Goal: Information Seeking & Learning: Find specific fact

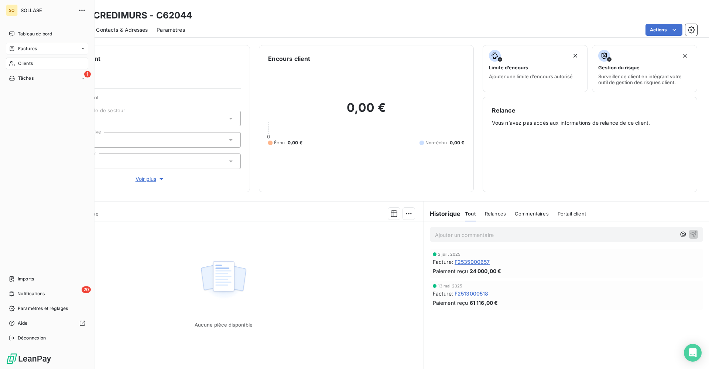
click at [29, 53] on div "Factures" at bounding box center [47, 49] width 82 height 12
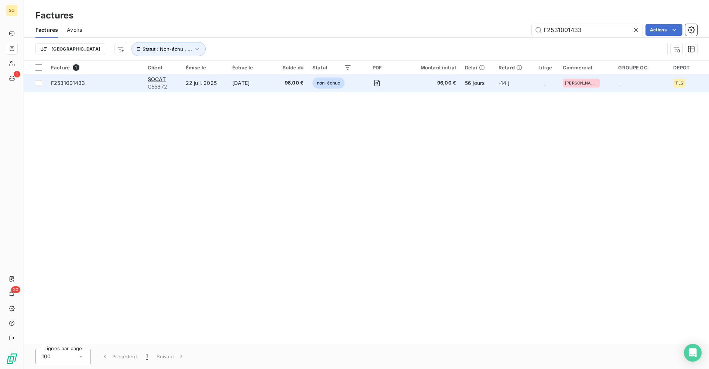
type input "F2531001433"
click at [451, 83] on span "96,00 €" at bounding box center [429, 82] width 54 height 7
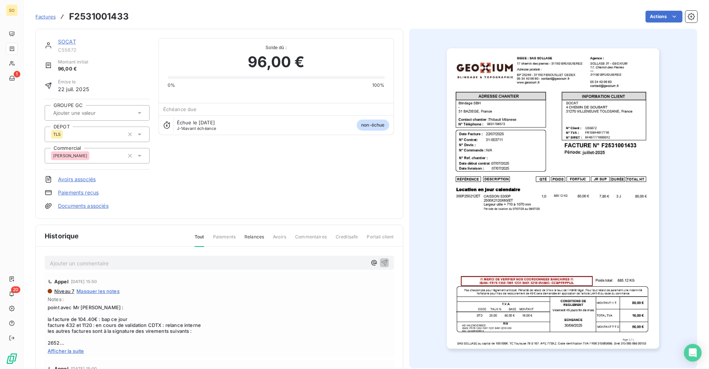
click at [79, 350] on span "Afficher la suite" at bounding box center [219, 351] width 343 height 6
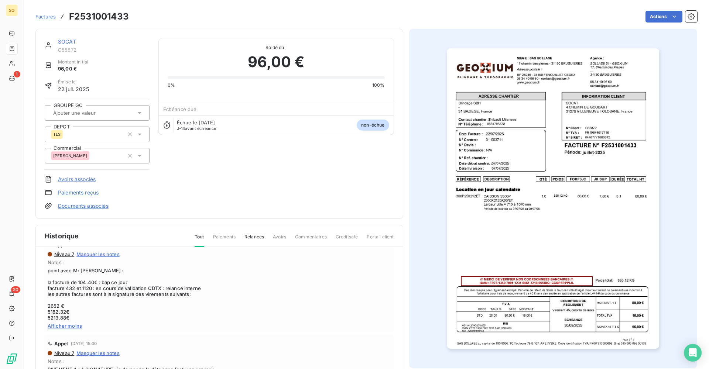
click at [71, 41] on link "SOCAT" at bounding box center [67, 41] width 18 height 6
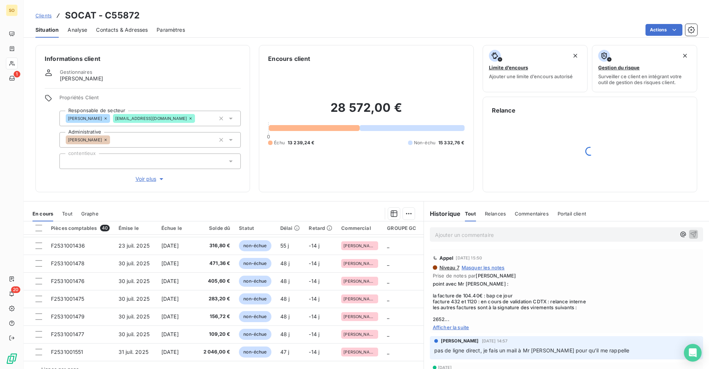
scroll to position [258, 0]
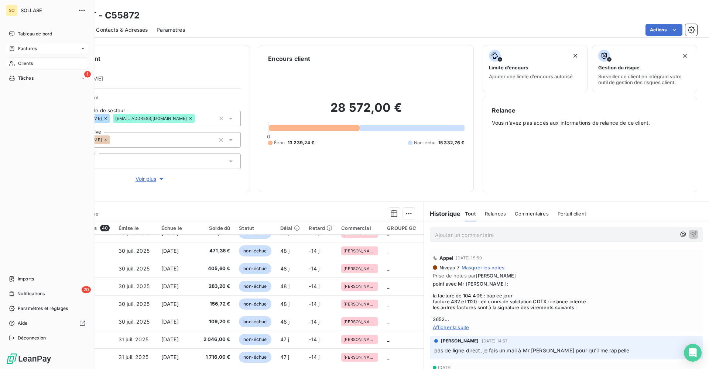
drag, startPoint x: 53, startPoint y: 45, endPoint x: 60, endPoint y: 47, distance: 7.1
click at [52, 46] on div "Factures" at bounding box center [47, 49] width 82 height 12
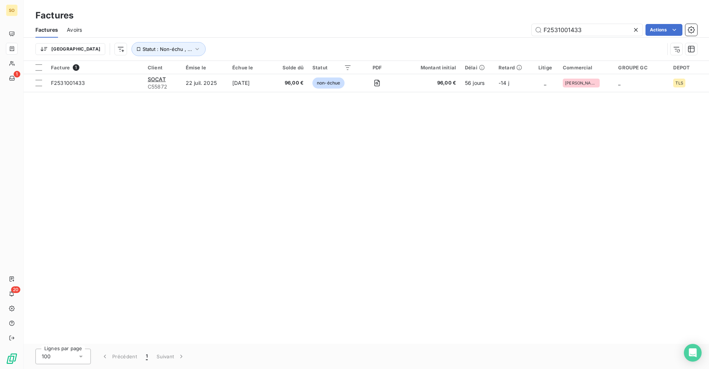
drag, startPoint x: 589, startPoint y: 30, endPoint x: 474, endPoint y: 36, distance: 115.3
click at [474, 36] on div "Factures Avoirs F2531001433 Actions" at bounding box center [366, 30] width 685 height 16
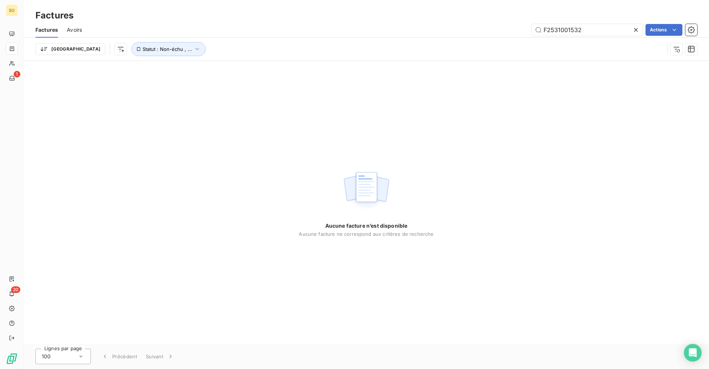
type input "F2531001532"
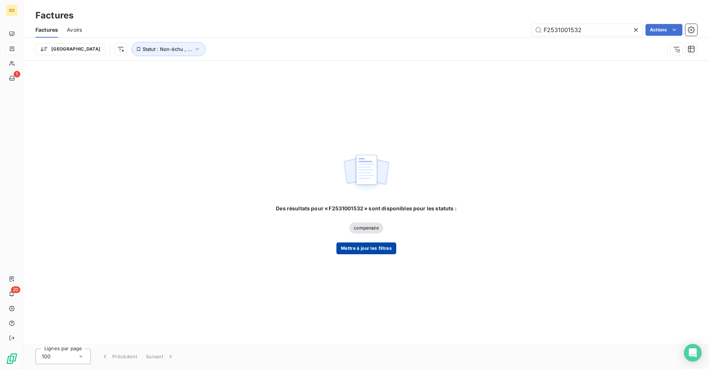
click at [347, 254] on button "Mettre à jour les filtres" at bounding box center [366, 249] width 60 height 12
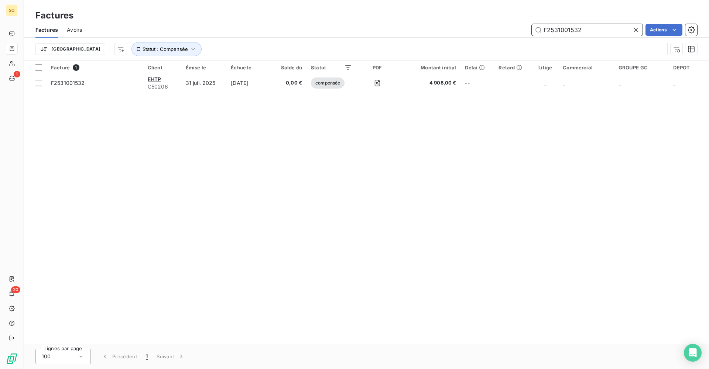
drag, startPoint x: 511, startPoint y: 36, endPoint x: 455, endPoint y: 36, distance: 56.5
click at [455, 36] on div "Factures Avoirs F2531001532 Actions" at bounding box center [366, 30] width 685 height 16
paste input "F2531001545"
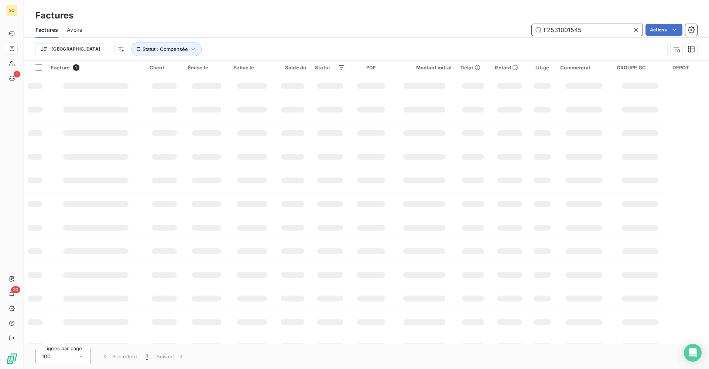
type input "F2531001545"
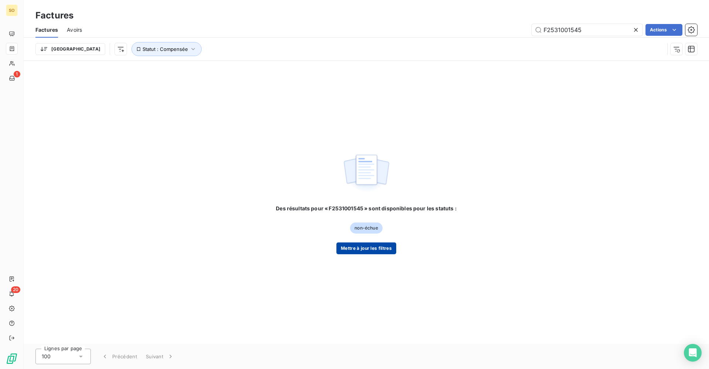
click at [375, 248] on button "Mettre à jour les filtres" at bounding box center [366, 249] width 60 height 12
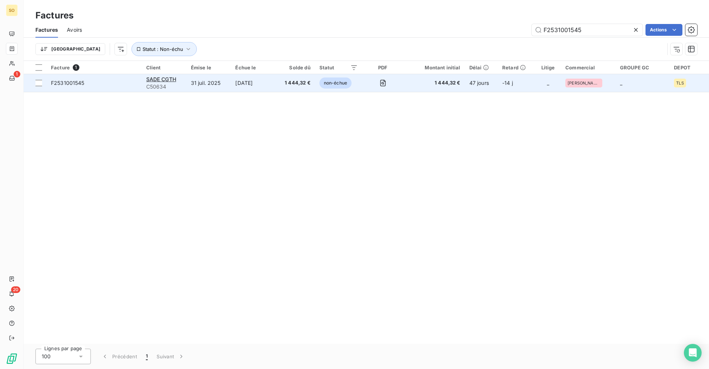
click at [436, 83] on span "1 444,32 €" at bounding box center [434, 82] width 52 height 7
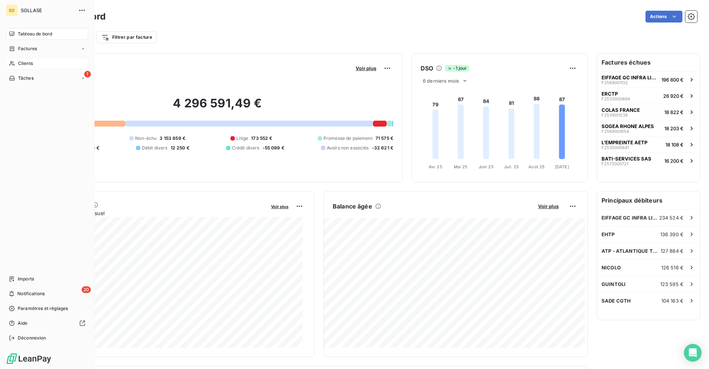
click at [21, 64] on span "Clients" at bounding box center [25, 63] width 15 height 7
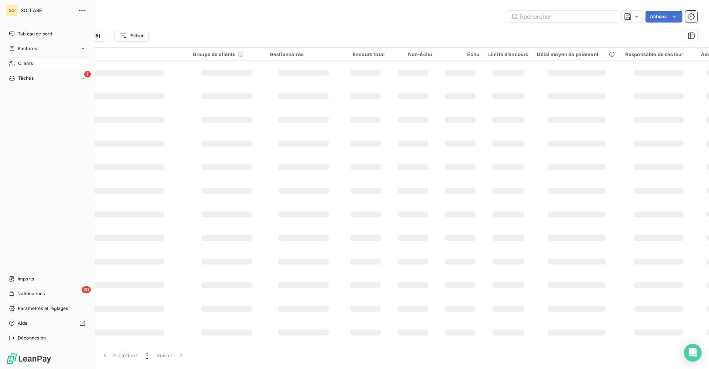
click at [21, 64] on span "Clients" at bounding box center [25, 63] width 15 height 7
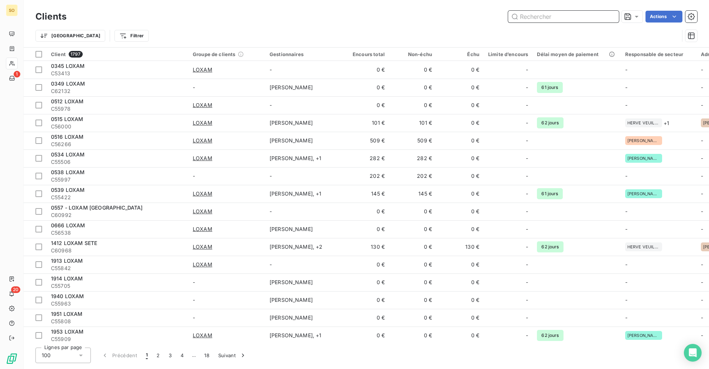
click at [550, 14] on input "text" at bounding box center [563, 17] width 111 height 12
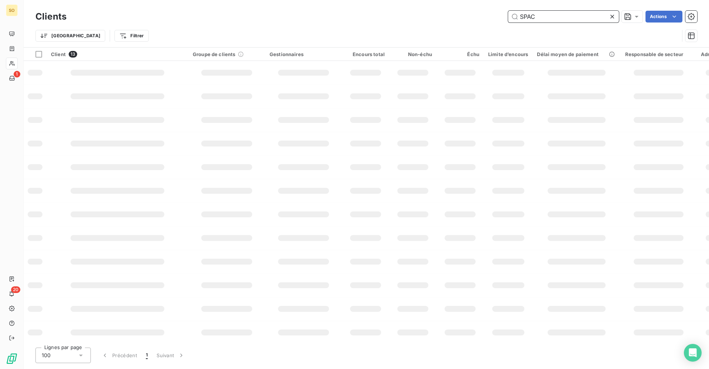
type input "SPAC"
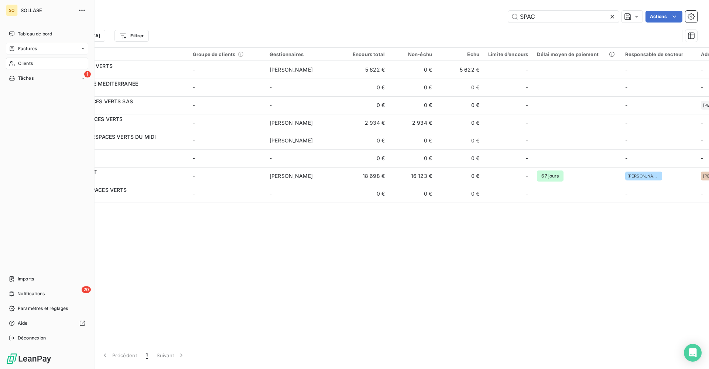
click at [17, 53] on div "Factures" at bounding box center [47, 49] width 82 height 12
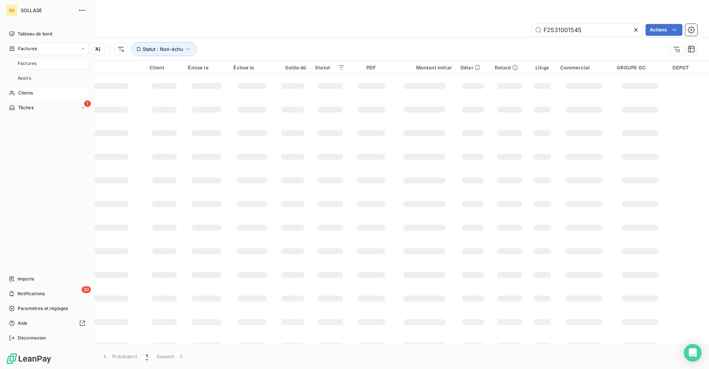
click at [35, 63] on span "Factures" at bounding box center [27, 63] width 19 height 7
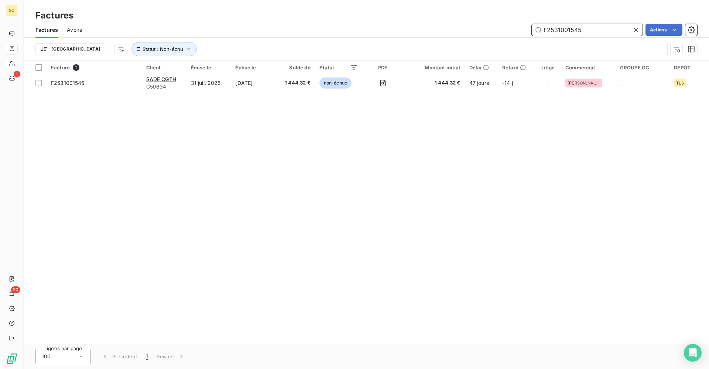
drag, startPoint x: 608, startPoint y: 31, endPoint x: 532, endPoint y: 32, distance: 75.7
click at [532, 32] on input "F2531001545" at bounding box center [587, 30] width 111 height 12
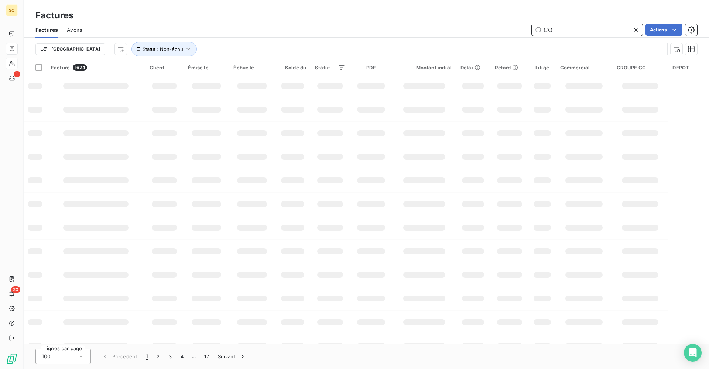
type input "C"
type input "F2531001238"
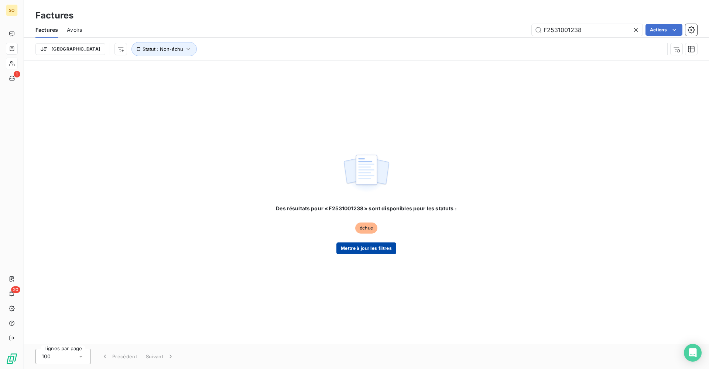
click at [349, 254] on button "Mettre à jour les filtres" at bounding box center [366, 249] width 60 height 12
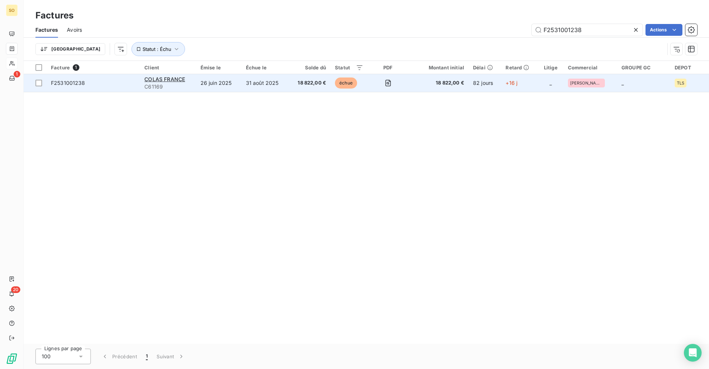
click at [205, 88] on td "26 juin 2025" at bounding box center [218, 83] width 45 height 18
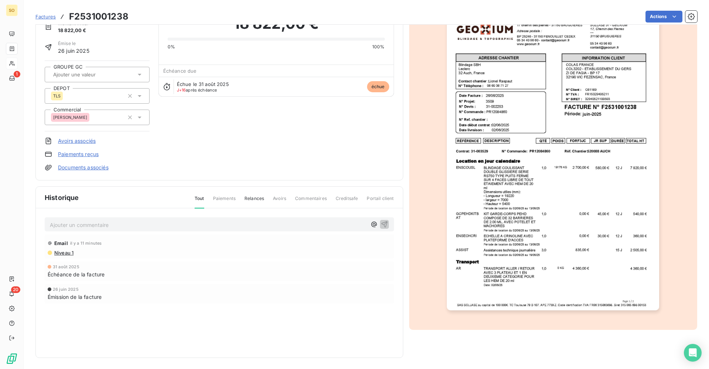
scroll to position [39, 0]
click at [535, 205] on img "button" at bounding box center [553, 159] width 212 height 300
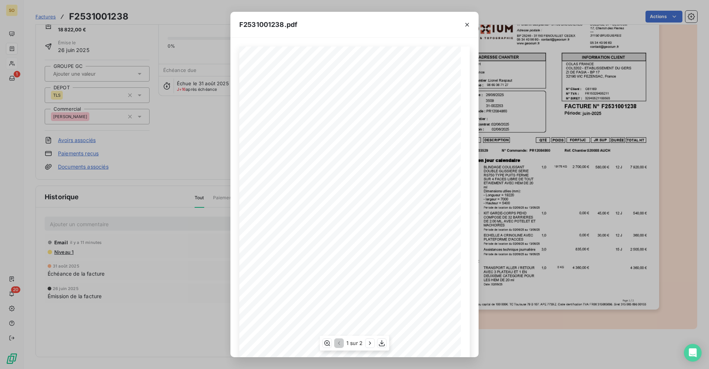
scroll to position [11, 0]
click at [370, 341] on icon "button" at bounding box center [369, 343] width 7 height 7
click at [338, 344] on icon "button" at bounding box center [337, 343] width 7 height 7
click at [383, 343] on icon "button" at bounding box center [381, 343] width 7 height 7
drag, startPoint x: 150, startPoint y: 168, endPoint x: 131, endPoint y: 203, distance: 39.8
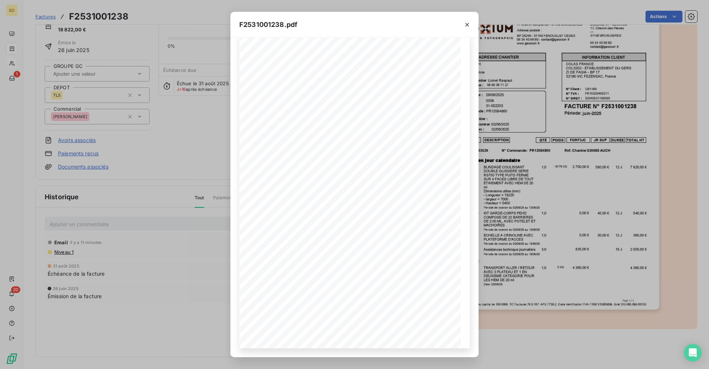
click at [150, 168] on div "F2531001238.pdf QTÉ RÉFÉRENCE TOTAL HT FORF3JC POIDS JR SUP DURÉE DESCRIPTION C…" at bounding box center [354, 184] width 709 height 369
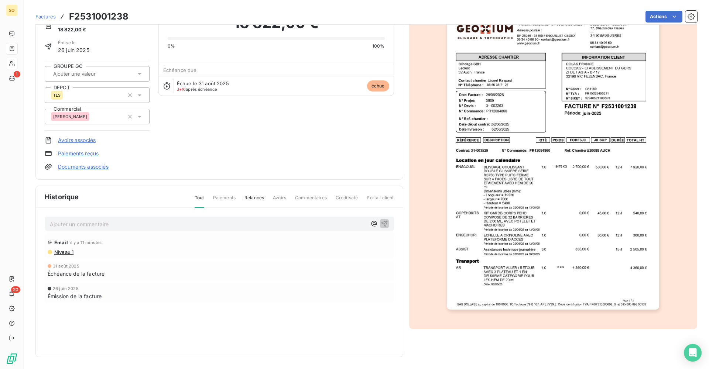
click at [114, 227] on p "Ajouter un commentaire ﻿" at bounding box center [208, 224] width 317 height 9
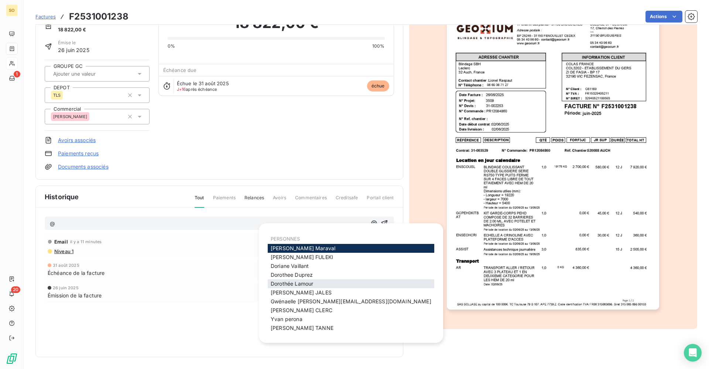
click at [321, 282] on div "[PERSON_NAME]" at bounding box center [351, 283] width 166 height 9
click at [324, 279] on div "[PERSON_NAME]" at bounding box center [351, 283] width 166 height 9
click at [324, 279] on div "PERSONNES [PERSON_NAME] [PERSON_NAME] [PERSON_NAME] [PERSON_NAME] [PERSON_NAME]…" at bounding box center [351, 283] width 166 height 102
drag, startPoint x: 324, startPoint y: 279, endPoint x: 303, endPoint y: 287, distance: 22.7
click at [303, 287] on div "[PERSON_NAME]" at bounding box center [351, 283] width 166 height 9
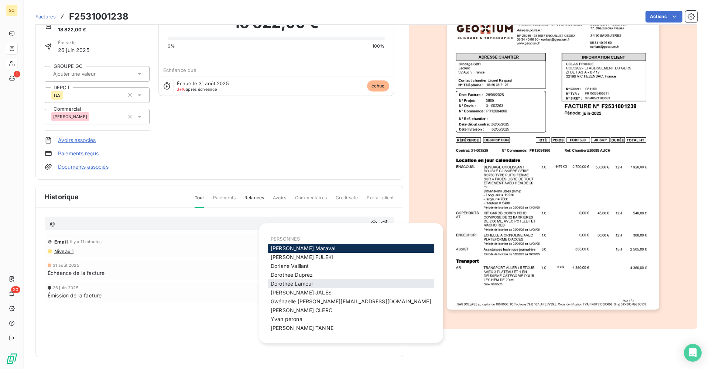
click at [303, 287] on div "[PERSON_NAME]" at bounding box center [351, 283] width 166 height 9
click at [303, 285] on span "[PERSON_NAME]" at bounding box center [292, 284] width 42 height 6
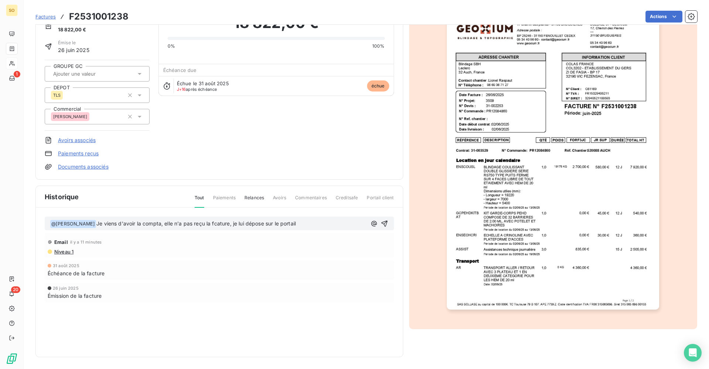
click at [115, 223] on div "﻿ @ [PERSON_NAME] ﻿ Je viens d'avoir la compta, elle n'a pas reçu la fcature, j…" at bounding box center [219, 270] width 367 height 125
click at [326, 224] on p "﻿ @ [PERSON_NAME] ﻿ Je viens d'avoir la compta, elle n'a pas reçu la facture, j…" at bounding box center [208, 224] width 317 height 9
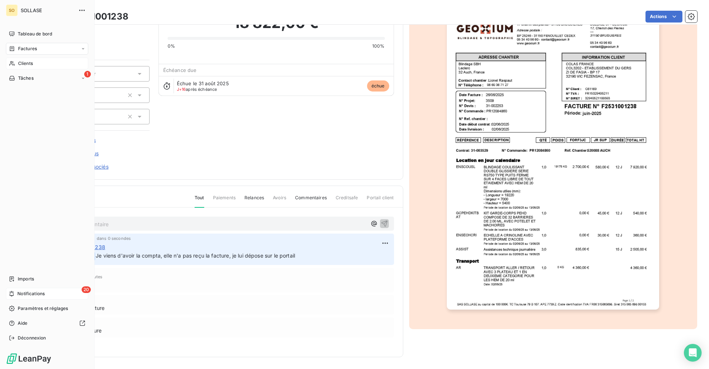
click at [25, 290] on div "20 Notifications" at bounding box center [47, 294] width 82 height 12
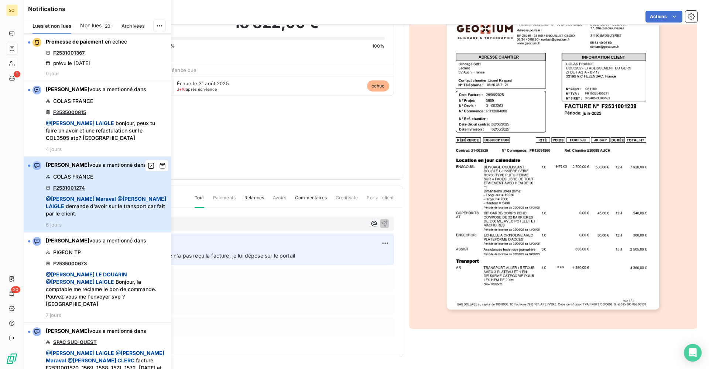
click at [127, 190] on div "[PERSON_NAME] vous a mentionné dans COLAS FRANCE F2531001274 @ [PERSON_NAME] @ …" at bounding box center [106, 194] width 121 height 66
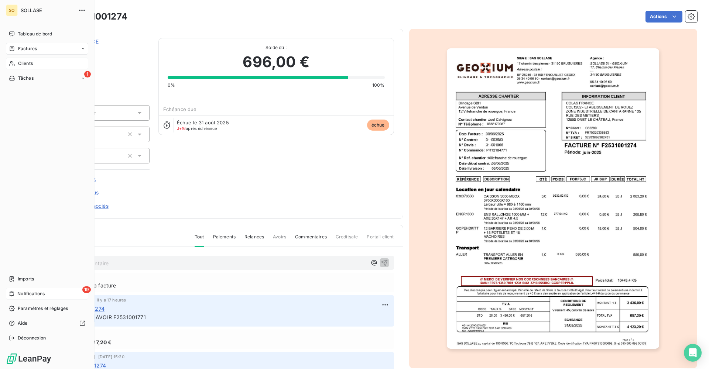
click at [13, 293] on icon at bounding box center [12, 294] width 6 height 6
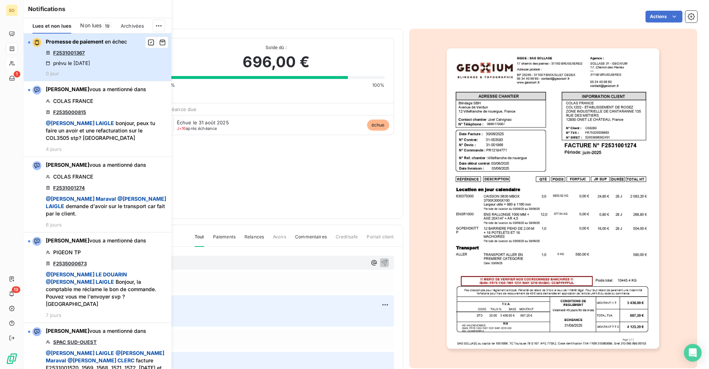
click at [109, 60] on div "Promesse de paiement en échec F2531001367 prévu le [DATE] 0 jour" at bounding box center [86, 57] width 81 height 38
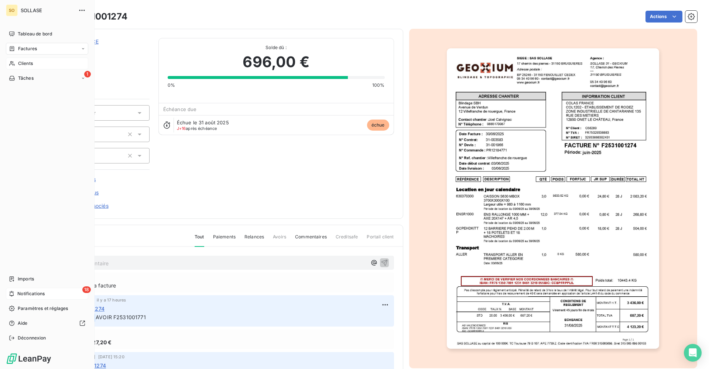
click at [15, 294] on div "18 Notifications" at bounding box center [47, 294] width 82 height 12
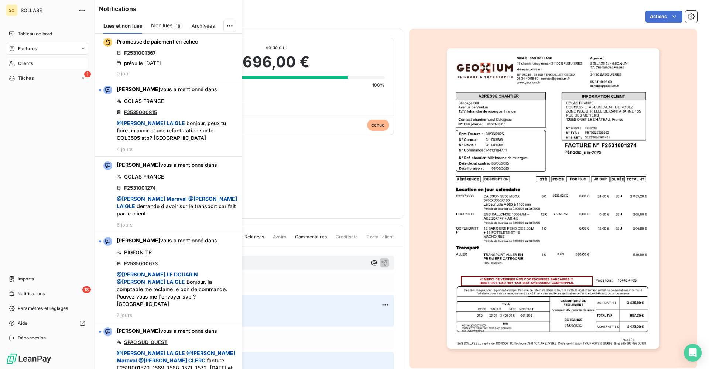
click at [30, 49] on span "Factures" at bounding box center [27, 48] width 19 height 7
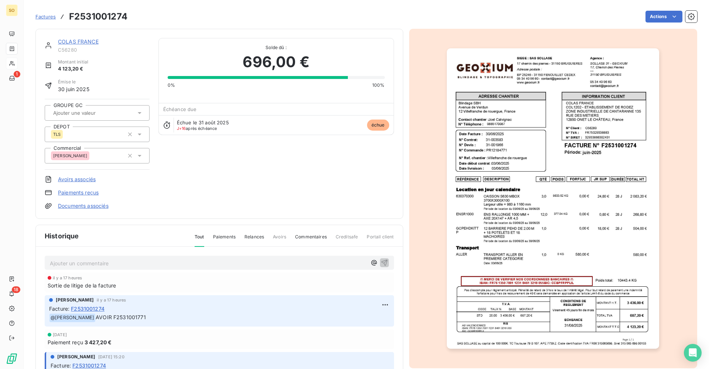
click at [50, 15] on span "Factures" at bounding box center [45, 17] width 20 height 6
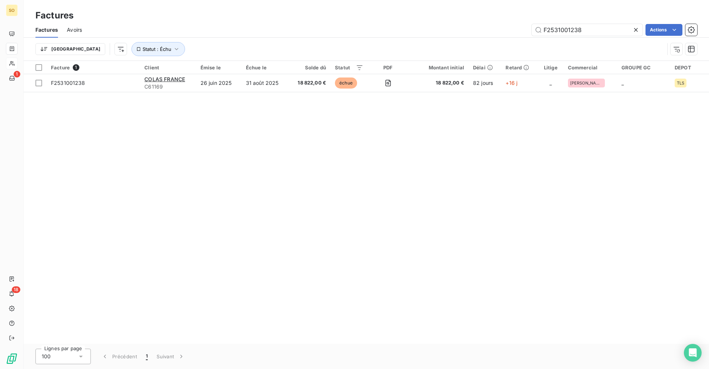
drag, startPoint x: 585, startPoint y: 29, endPoint x: 502, endPoint y: 34, distance: 83.2
click at [501, 31] on div "F2531001238 Actions" at bounding box center [394, 30] width 606 height 12
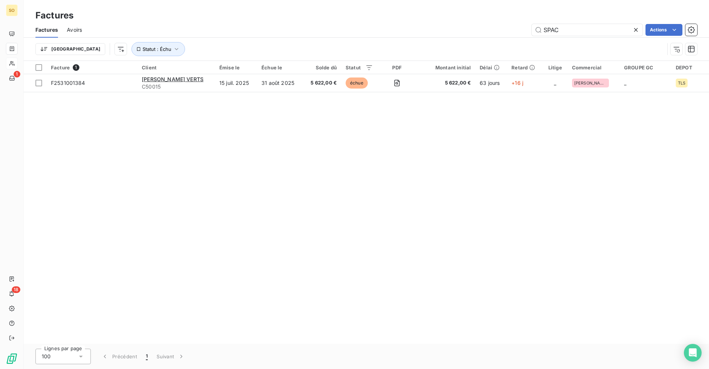
type input "SPAC"
click at [146, 43] on span "Statut : Échu" at bounding box center [158, 49] width 54 height 14
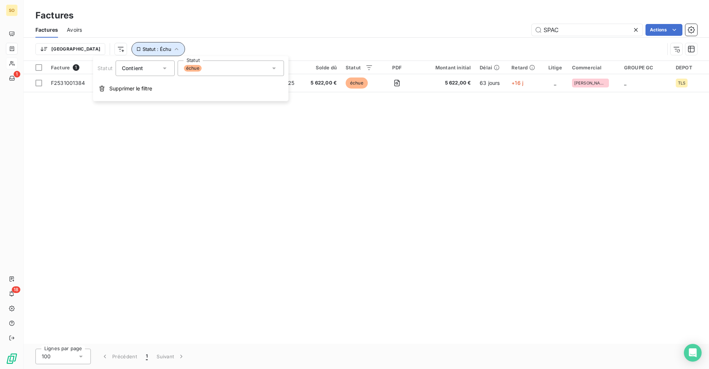
click at [175, 49] on icon "button" at bounding box center [177, 49] width 4 height 2
click at [173, 52] on icon "button" at bounding box center [176, 48] width 7 height 7
click at [219, 66] on div "échue" at bounding box center [231, 69] width 106 height 16
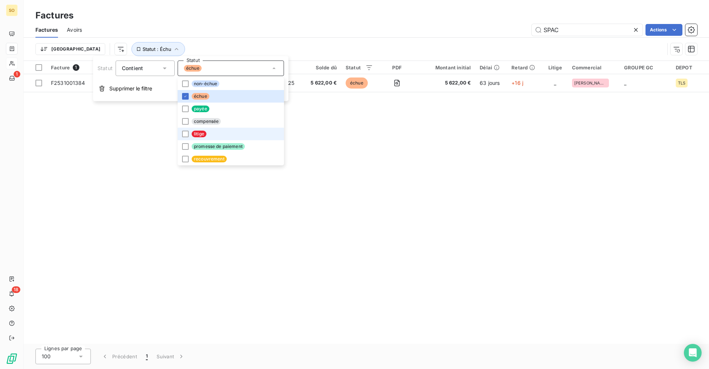
click at [220, 129] on li "litige" at bounding box center [231, 134] width 106 height 13
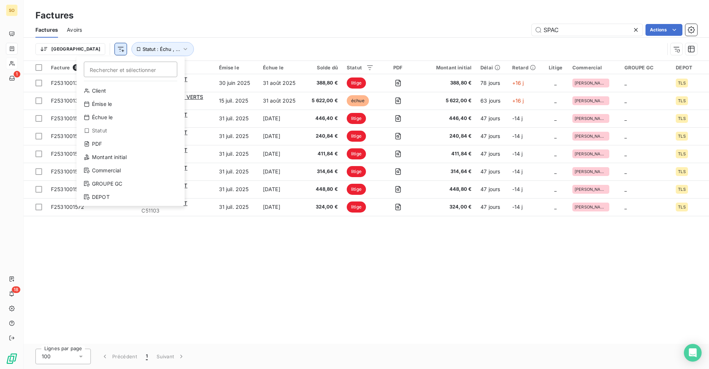
click at [84, 50] on html "SO 1 18 Factures Factures Avoirs SPAC Actions Trier Rechercher et sélectionner …" at bounding box center [354, 184] width 709 height 369
click at [121, 199] on div "DEPOT" at bounding box center [130, 197] width 102 height 12
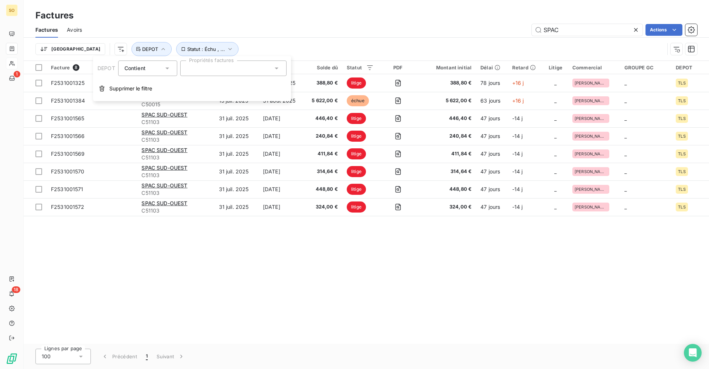
click at [207, 72] on div at bounding box center [233, 69] width 106 height 16
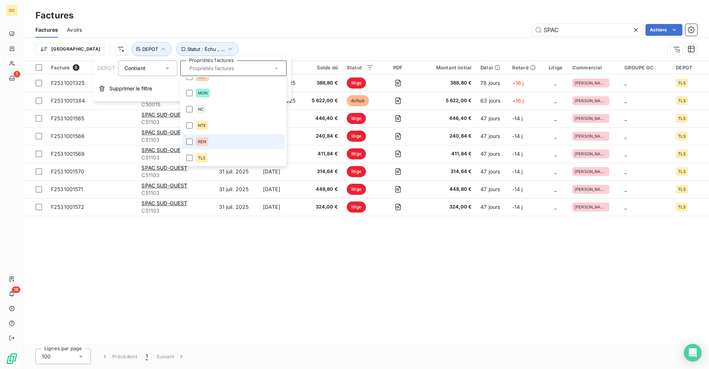
scroll to position [140, 0]
click at [228, 153] on li "TLS" at bounding box center [233, 157] width 103 height 15
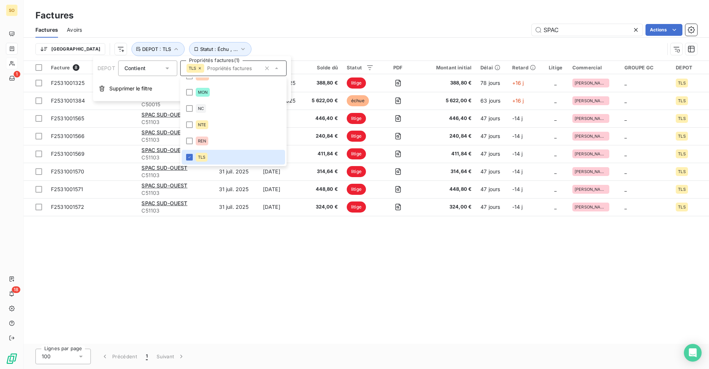
click at [303, 42] on div "Trier Statut : Échu , ... DEPOT : TLS" at bounding box center [349, 49] width 629 height 14
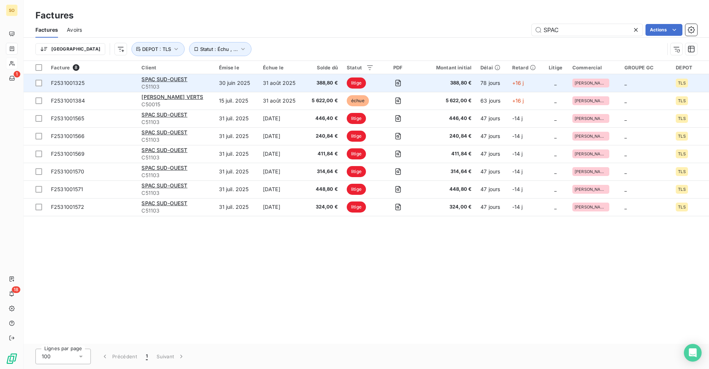
click at [242, 83] on td "30 juin 2025" at bounding box center [236, 83] width 44 height 18
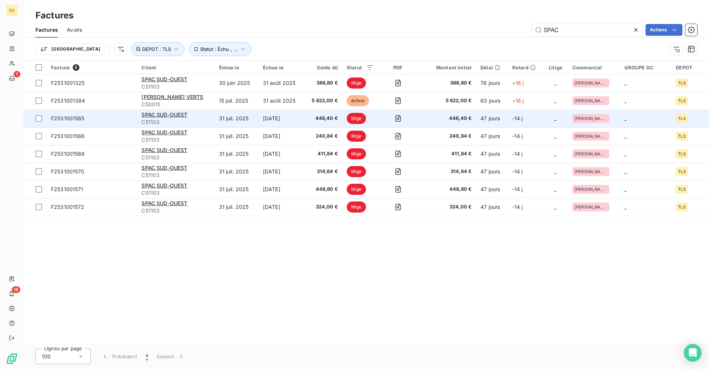
click at [188, 117] on div "SPAC SUD-OUEST" at bounding box center [175, 114] width 68 height 7
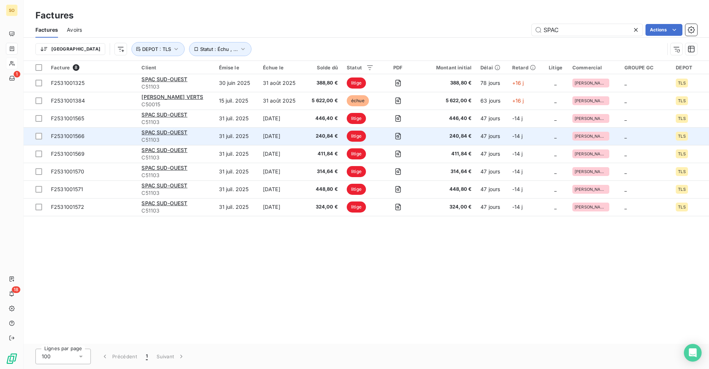
click at [193, 137] on span "C51103" at bounding box center [175, 139] width 68 height 7
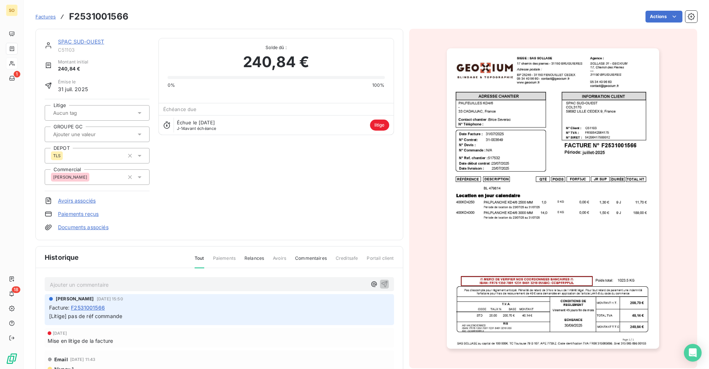
click at [141, 288] on p "Ajouter un commentaire ﻿" at bounding box center [208, 284] width 317 height 9
click at [175, 280] on p "Commande : PR12624274 -" at bounding box center [208, 284] width 317 height 8
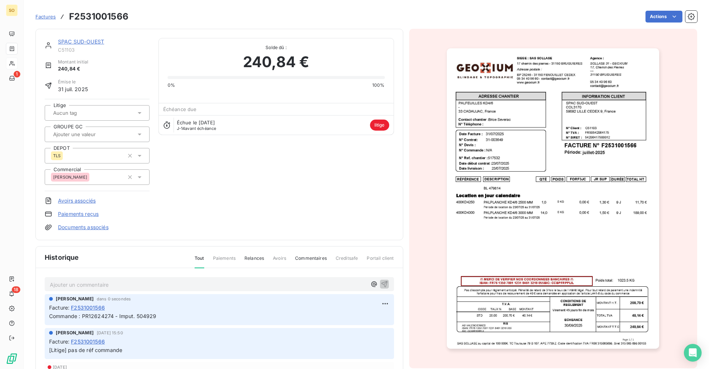
click at [102, 13] on h3 "F2531001566" at bounding box center [98, 16] width 59 height 13
copy h3 "F2531001566"
click at [100, 318] on span "Commande : PR12624274 - Imput. 504929" at bounding box center [102, 316] width 107 height 6
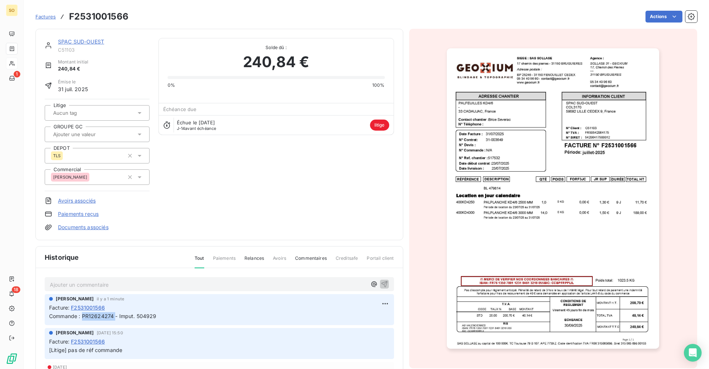
copy span "PR12624274"
click at [82, 44] on link "SPAC SUD-OUEST" at bounding box center [81, 41] width 46 height 6
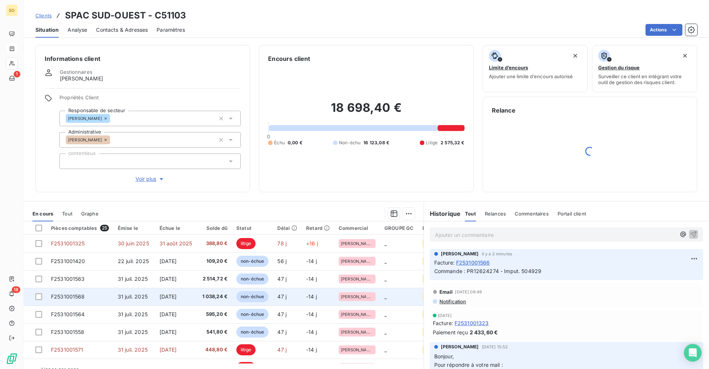
click at [103, 296] on td "F2531001568" at bounding box center [80, 297] width 67 height 18
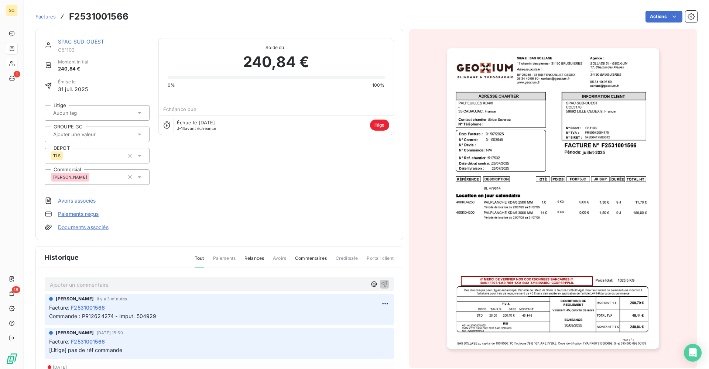
click at [193, 190] on div "SPAC SUD-OUEST C51103 Montant initial 240,84 € Émise le [DATE] Litige GROUPE GC…" at bounding box center [219, 134] width 349 height 193
click at [196, 191] on div "SPAC SUD-OUEST C51103 Montant initial 240,84 € Émise le [DATE] Litige GROUPE GC…" at bounding box center [219, 134] width 349 height 193
click at [308, 174] on div "SPAC SUD-OUEST C51103 Montant initial 240,84 € Émise le [DATE] Litige GROUPE GC…" at bounding box center [219, 134] width 349 height 193
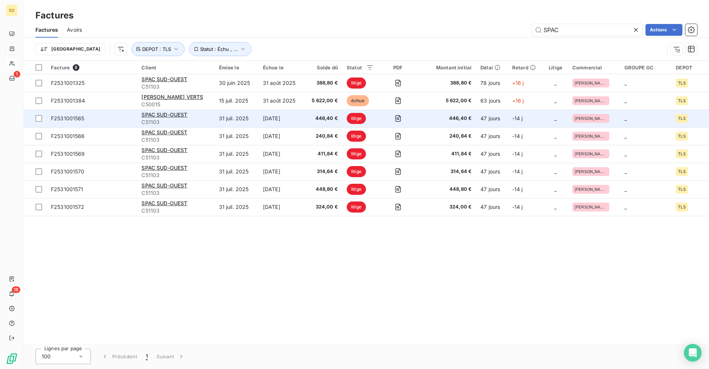
click at [114, 125] on td "F2531001565" at bounding box center [92, 119] width 90 height 18
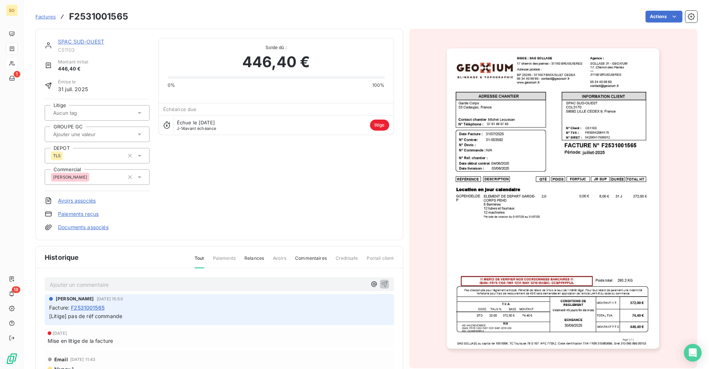
click at [79, 41] on link "SPAC SUD-OUEST" at bounding box center [81, 41] width 46 height 6
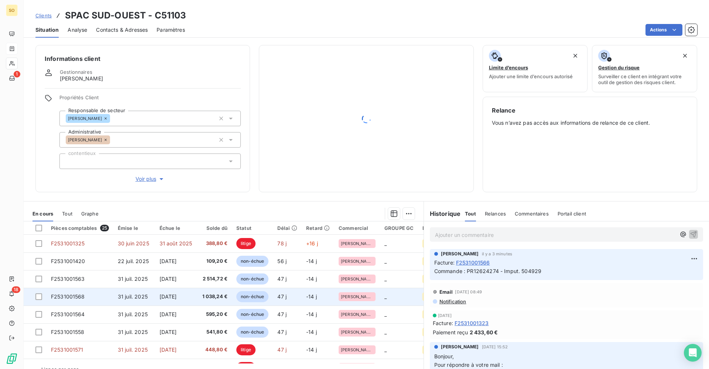
click at [107, 300] on td "F2531001568" at bounding box center [80, 297] width 67 height 18
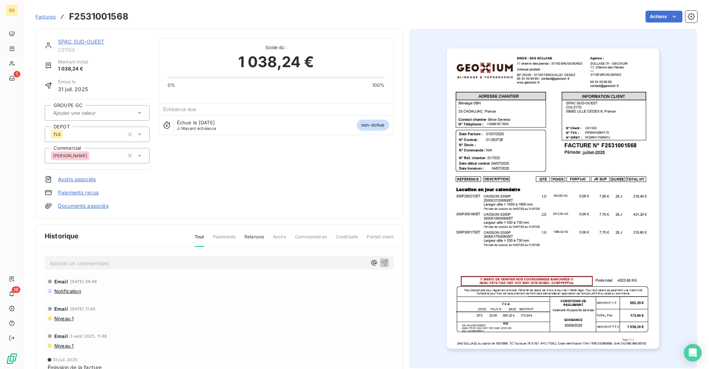
click at [83, 43] on link "SPAC SUD-OUEST" at bounding box center [81, 41] width 46 height 6
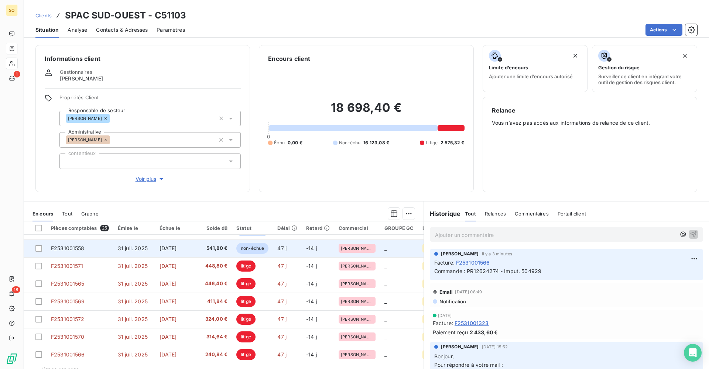
scroll to position [111, 0]
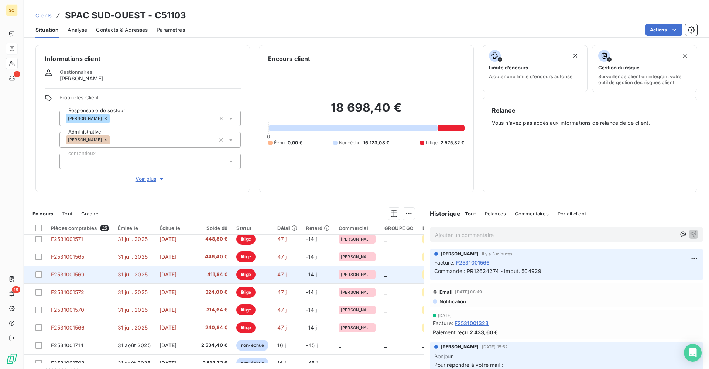
click at [100, 276] on td "F2531001569" at bounding box center [80, 275] width 67 height 18
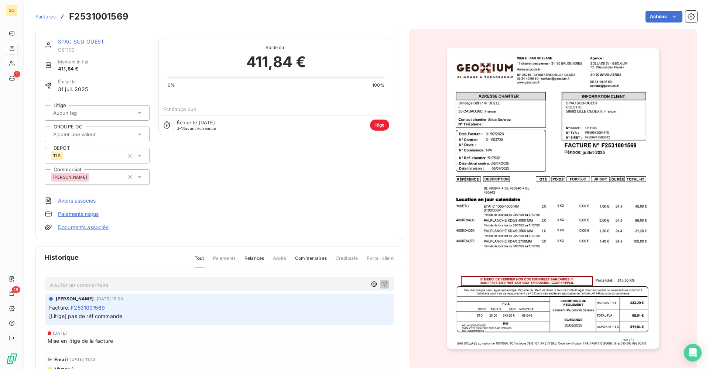
click at [98, 44] on link "SPAC SUD-OUEST" at bounding box center [81, 41] width 46 height 6
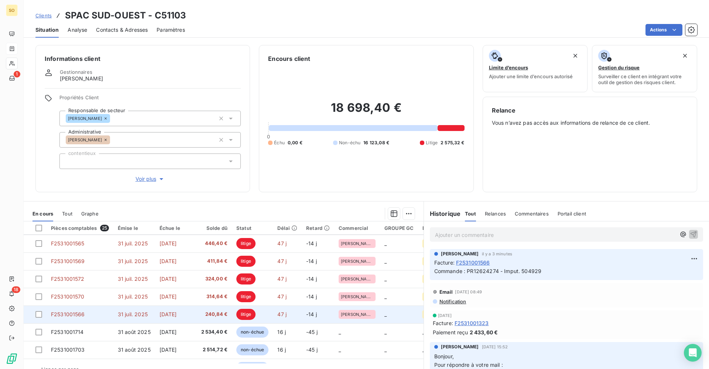
scroll to position [148, 0]
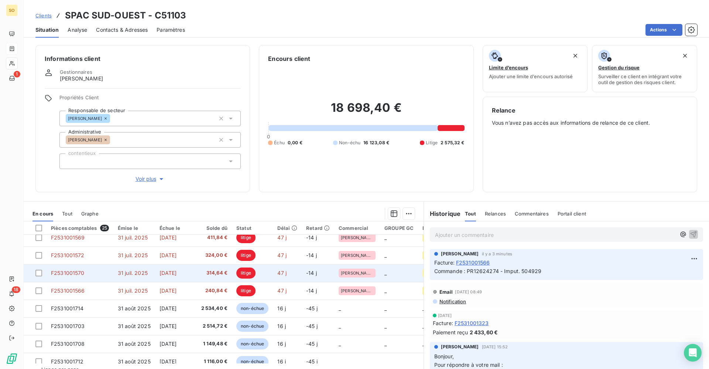
click at [118, 277] on td "31 juil. 2025" at bounding box center [134, 273] width 42 height 18
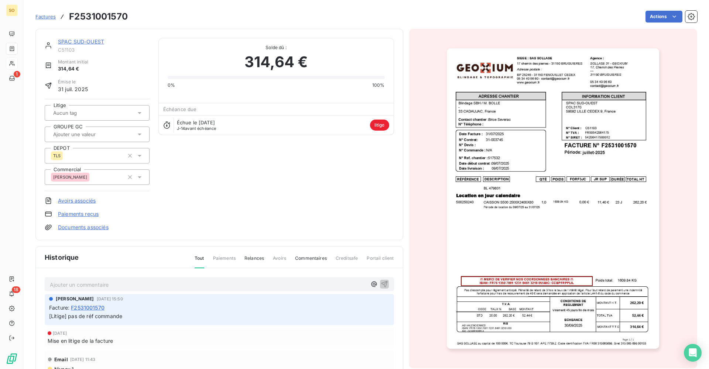
click at [224, 180] on div "SPAC SUD-OUEST C51103 Montant initial 314,64 € Émise le [DATE] Litige GROUPE GC…" at bounding box center [219, 134] width 349 height 193
click at [87, 42] on link "SPAC SUD-OUEST" at bounding box center [81, 41] width 46 height 6
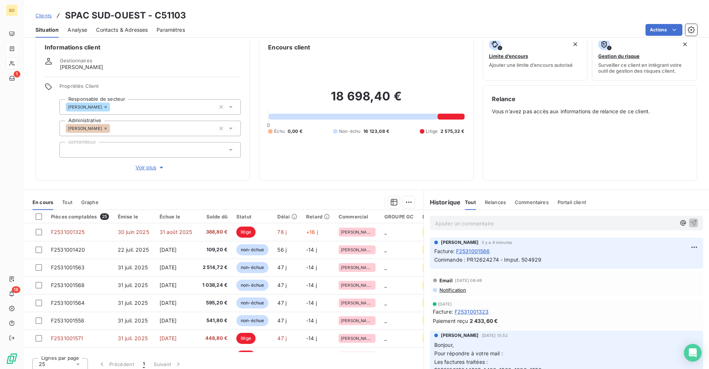
scroll to position [17, 0]
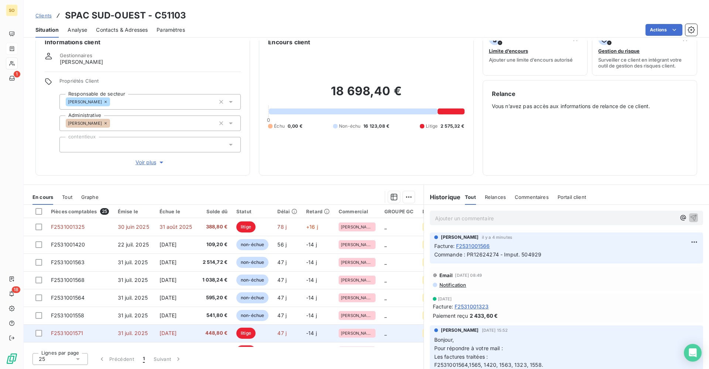
click at [97, 330] on td "F2531001571" at bounding box center [80, 333] width 67 height 18
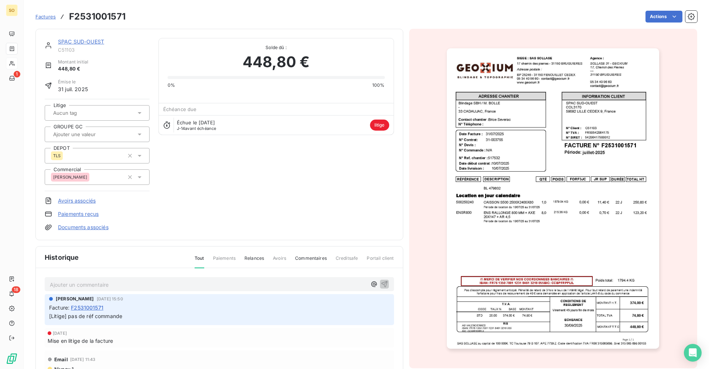
drag, startPoint x: 92, startPoint y: 39, endPoint x: 98, endPoint y: 62, distance: 23.9
click at [92, 39] on link "SPAC SUD-OUEST" at bounding box center [81, 41] width 46 height 6
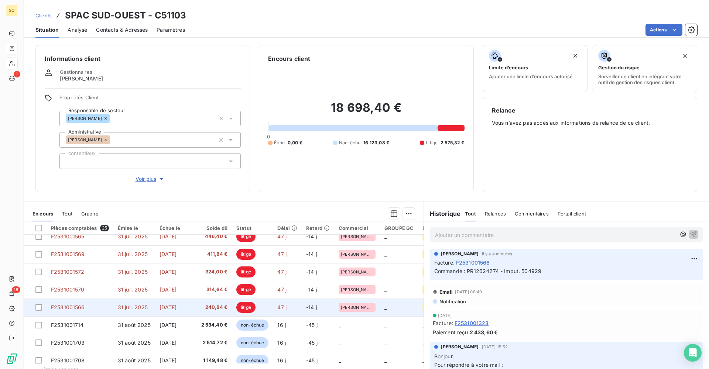
scroll to position [148, 0]
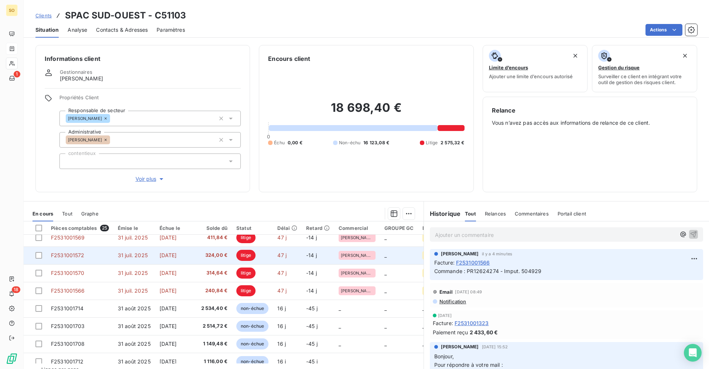
click at [103, 254] on td "F2531001572" at bounding box center [80, 256] width 67 height 18
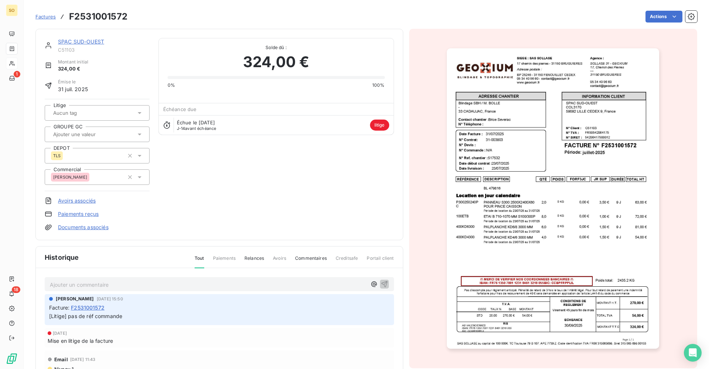
click at [80, 34] on div "SPAC SUD-OUEST C51103 Montant initial 324,00 € Émise le [DATE] Litige GROUPE GC…" at bounding box center [219, 135] width 368 height 212
click at [80, 38] on div "SPAC SUD-OUEST" at bounding box center [104, 41] width 92 height 7
click at [80, 41] on link "SPAC SUD-OUEST" at bounding box center [81, 41] width 46 height 6
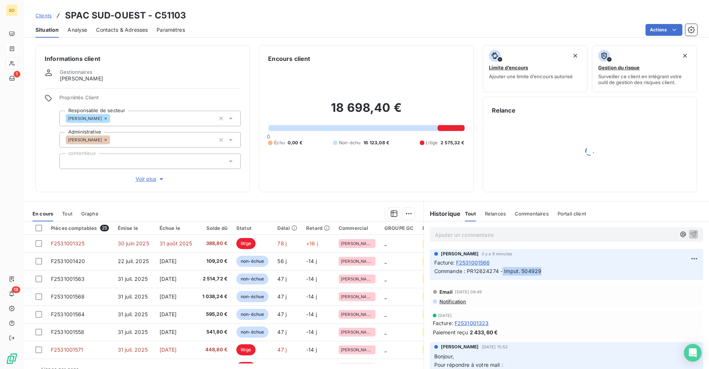
drag, startPoint x: 537, startPoint y: 272, endPoint x: 499, endPoint y: 272, distance: 38.0
click at [499, 272] on span "Commande : PR12624274 - Imput. 504929" at bounding box center [487, 271] width 107 height 6
